Goal: Check status: Check status

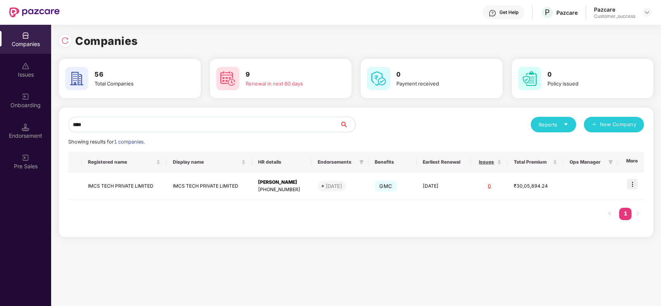
scroll to position [0, 0]
click at [179, 185] on td "IMCS TECH PRIVATE LIMITED" at bounding box center [209, 187] width 85 height 28
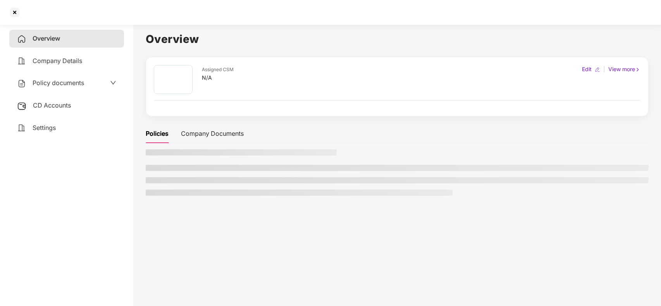
scroll to position [0, 0]
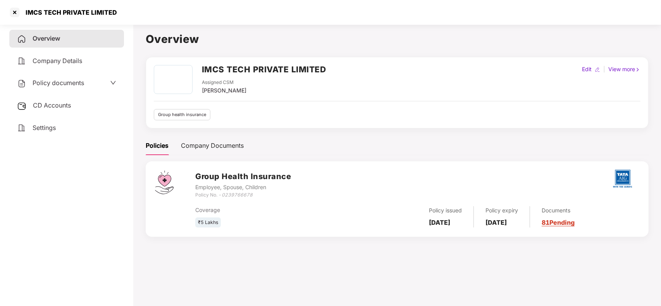
click at [562, 219] on link "81 Pending" at bounding box center [558, 223] width 33 height 8
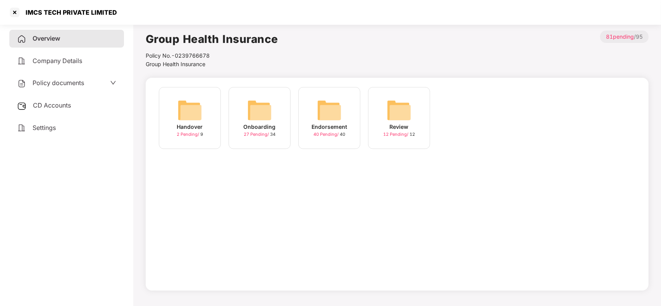
click at [258, 144] on div "Onboarding 27 Pending / 34" at bounding box center [260, 118] width 62 height 62
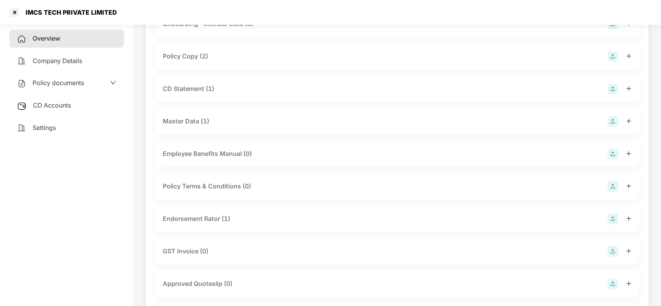
scroll to position [84, 0]
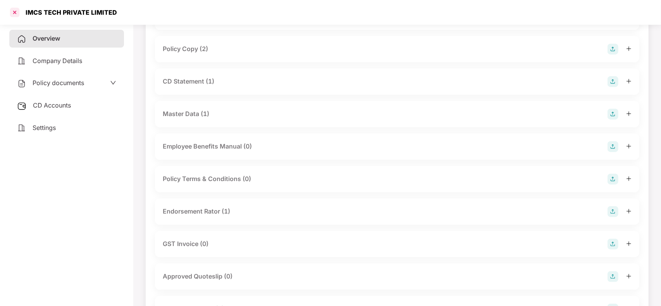
click at [15, 17] on div at bounding box center [15, 12] width 12 height 12
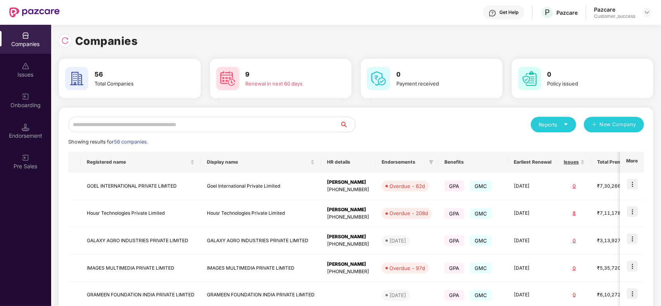
scroll to position [0, 0]
click at [165, 122] on input "text" at bounding box center [204, 124] width 272 height 15
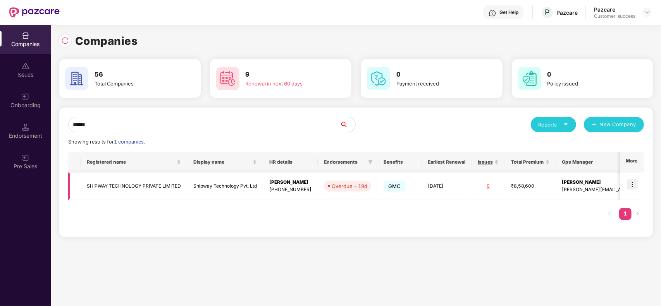
type input "******"
click at [156, 194] on td "SHIPWAY TECHNOLOGY PRIVATE LIMITED" at bounding box center [134, 187] width 107 height 28
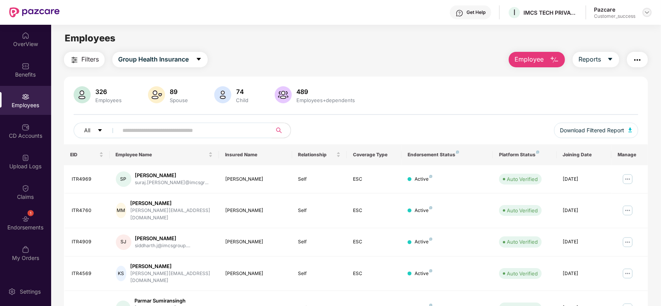
click at [644, 14] on img at bounding box center [647, 12] width 6 height 6
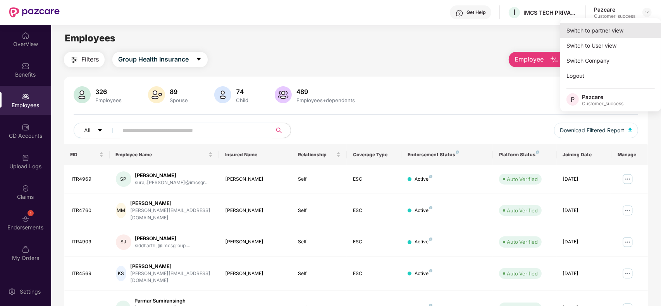
click at [594, 24] on div "Switch to partner view" at bounding box center [610, 30] width 101 height 15
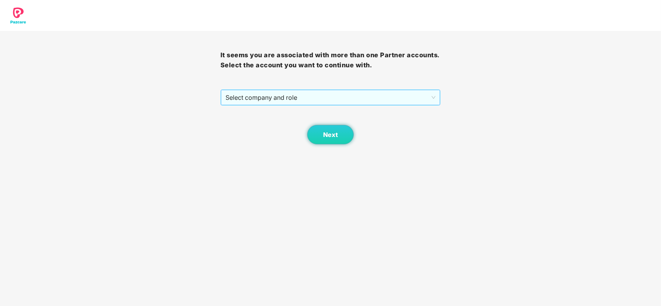
click at [283, 94] on span "Select company and role" at bounding box center [330, 97] width 210 height 15
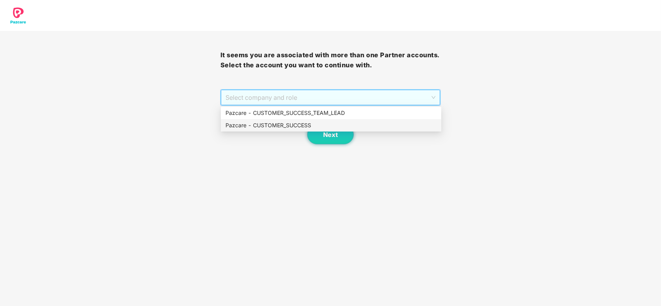
click at [245, 123] on div "Pazcare - CUSTOMER_SUCCESS" at bounding box center [330, 125] width 211 height 9
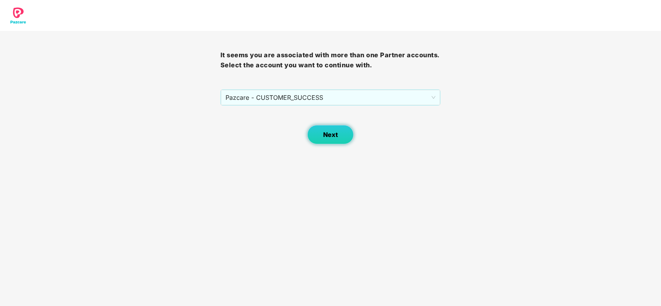
click at [315, 132] on button "Next" at bounding box center [330, 134] width 46 height 19
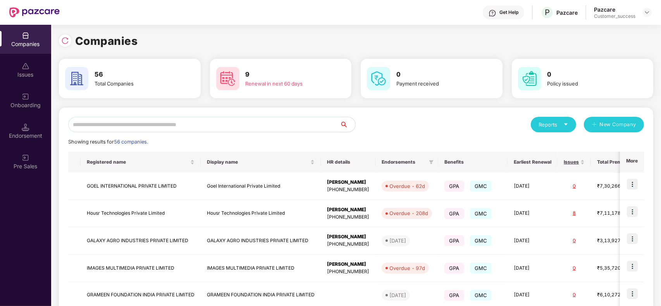
click at [203, 121] on input "text" at bounding box center [204, 124] width 272 height 15
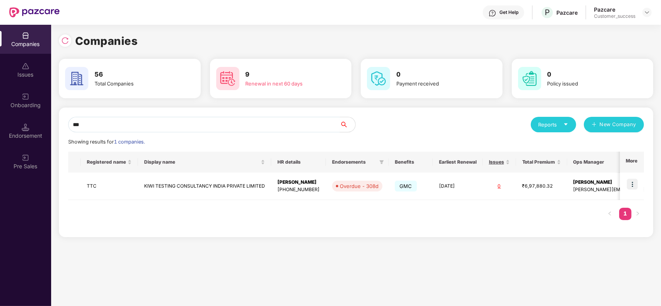
type input "***"
click at [200, 190] on td "KIWI TESTING CONSULTANCY INDIA PRIVATE LIMITED" at bounding box center [204, 187] width 133 height 28
